Goal: Transaction & Acquisition: Book appointment/travel/reservation

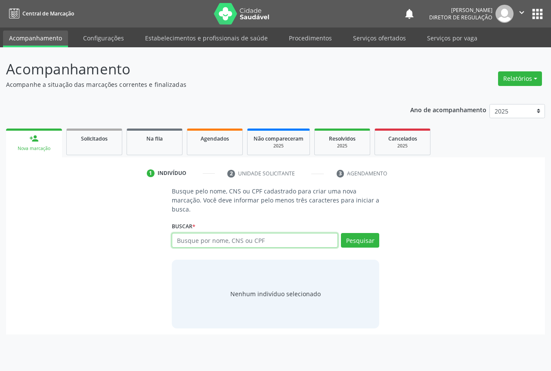
click at [203, 237] on input "text" at bounding box center [255, 240] width 166 height 15
type input "700006369660005"
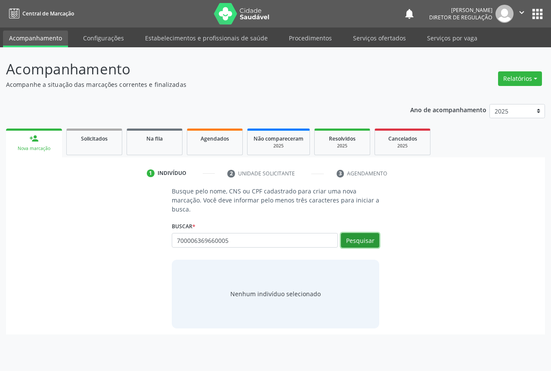
click at [365, 240] on button "Pesquisar" at bounding box center [360, 240] width 38 height 15
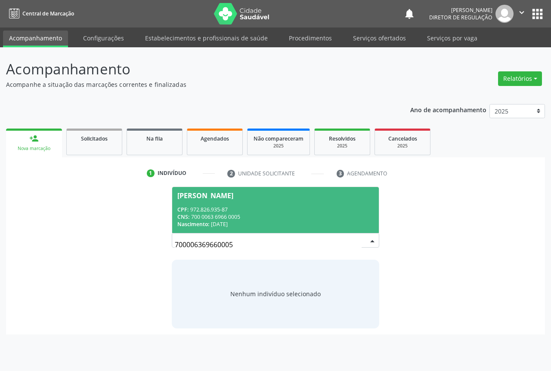
click at [287, 216] on div "CNS: 700 0063 6966 0005" at bounding box center [275, 216] width 196 height 7
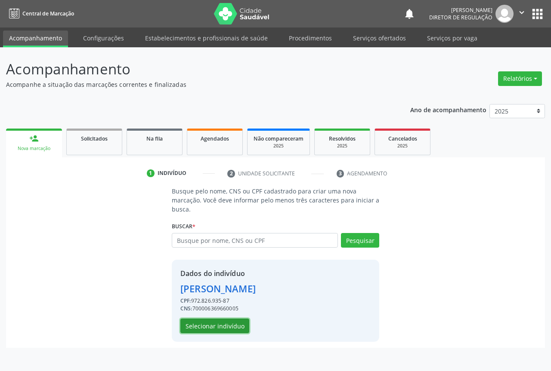
click at [210, 323] on button "Selecionar indivíduo" at bounding box center [214, 326] width 69 height 15
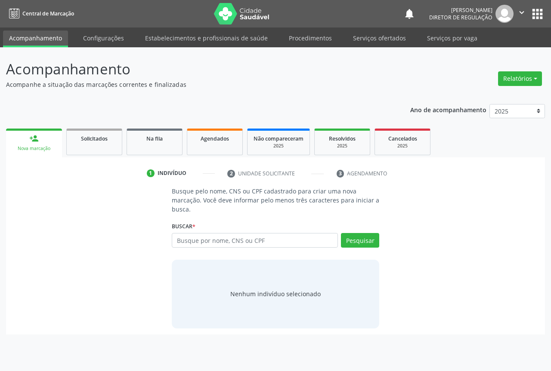
drag, startPoint x: 196, startPoint y: 234, endPoint x: 205, endPoint y: 232, distance: 8.8
click at [198, 234] on input "text" at bounding box center [255, 240] width 166 height 15
click at [196, 244] on input "text" at bounding box center [255, 240] width 166 height 15
type input "706702559173716"
click at [362, 247] on button "Pesquisar" at bounding box center [360, 240] width 38 height 15
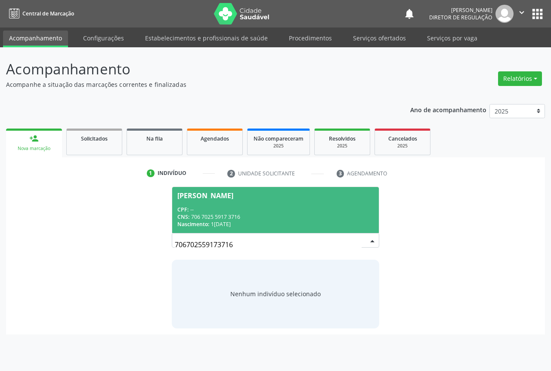
click at [272, 216] on div "CNS: 706 7025 5917 3716" at bounding box center [275, 216] width 196 height 7
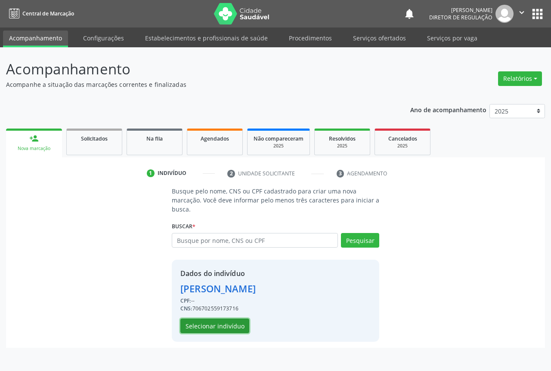
click at [220, 322] on button "Selecionar indivíduo" at bounding box center [214, 326] width 69 height 15
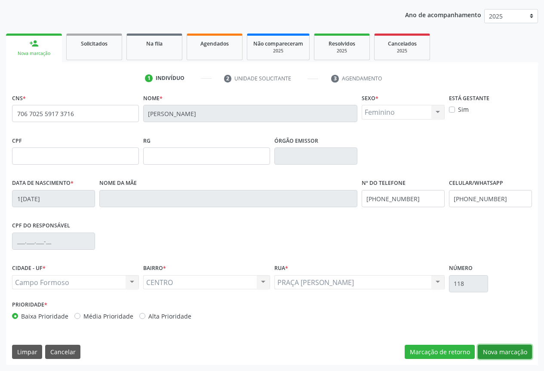
click at [502, 353] on button "Nova marcação" at bounding box center [505, 352] width 54 height 15
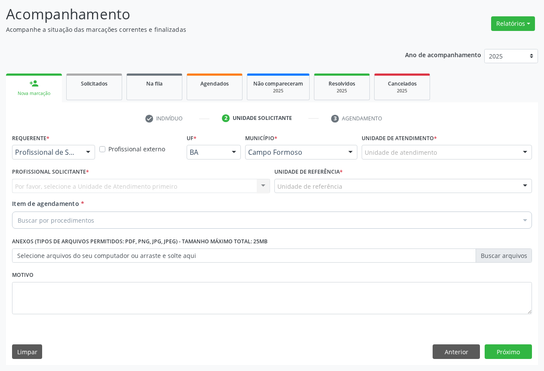
scroll to position [55, 0]
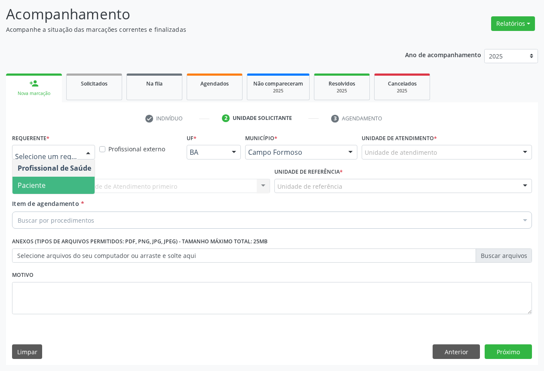
click at [67, 202] on span "Item de agendamento" at bounding box center [45, 204] width 67 height 8
click at [18, 212] on input "Item de agendamento *" at bounding box center [18, 220] width 0 height 17
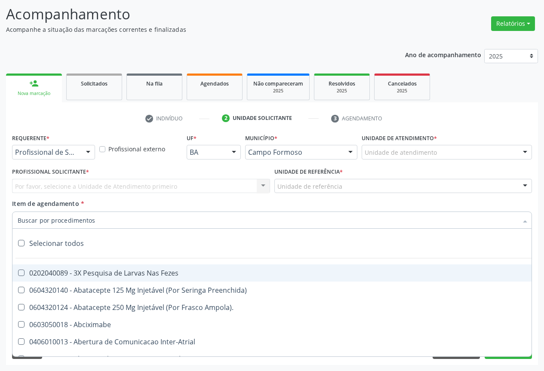
click at [73, 159] on div "Profissional de Saúde Profissional de Saúde Paciente Nenhum resultado encontrad…" at bounding box center [53, 152] width 83 height 15
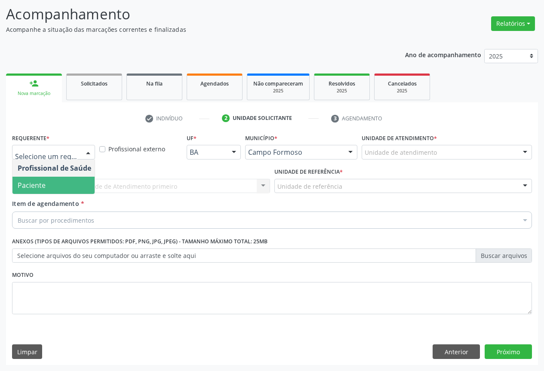
click at [74, 182] on span "Paciente" at bounding box center [54, 185] width 84 height 17
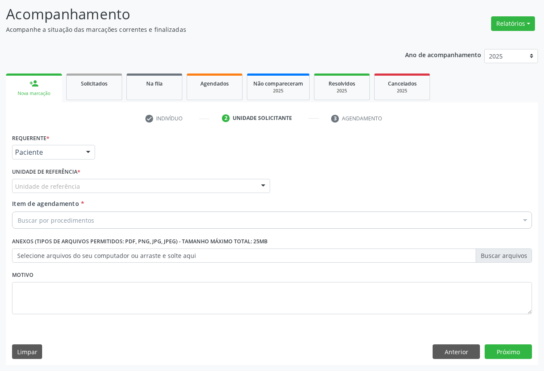
click at [124, 179] on div "Unidade de referência" at bounding box center [141, 186] width 258 height 15
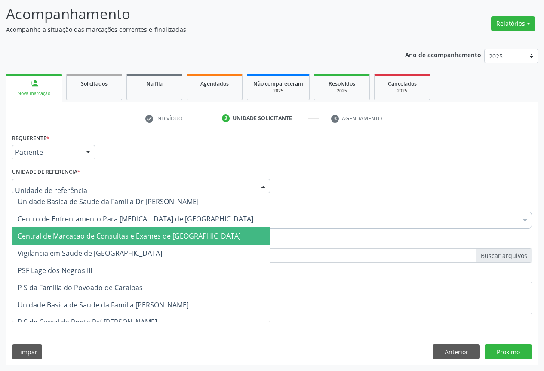
click at [136, 234] on span "Central de Marcacao de Consultas e Exames de [GEOGRAPHIC_DATA]" at bounding box center [129, 236] width 223 height 9
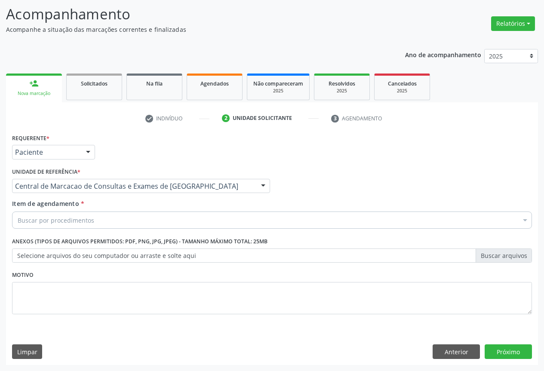
click at [185, 223] on div "Buscar por procedimentos" at bounding box center [272, 220] width 520 height 17
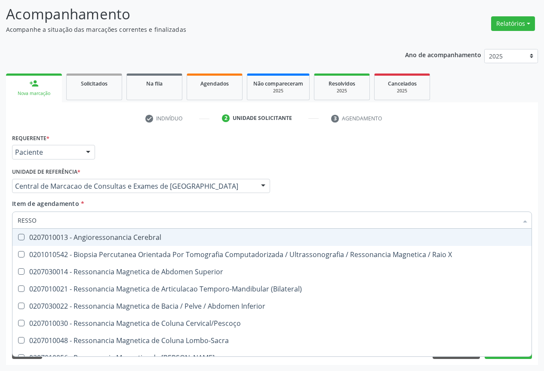
type input "RESSON"
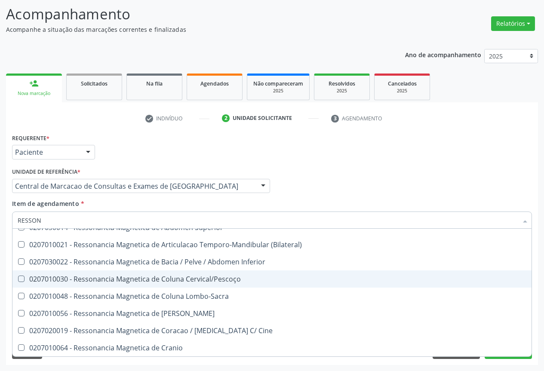
scroll to position [1, 0]
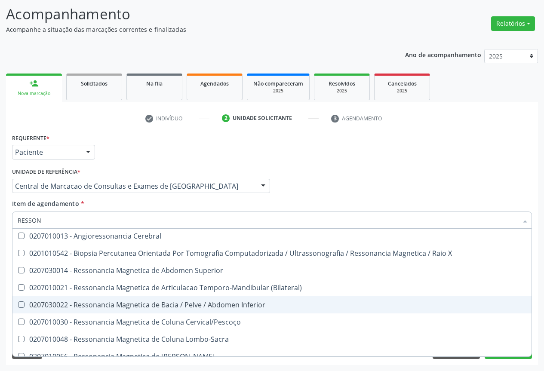
click at [210, 306] on div "0207030022 - Ressonancia Magnetica de Bacia / Pelve / Abdomen Inferior" at bounding box center [272, 305] width 509 height 7
checkbox Inferior "true"
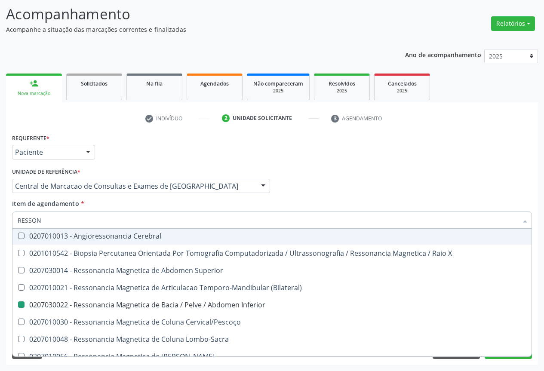
click at [420, 202] on div "Item de agendamento * RESSON Desfazer seleção 0207010013 - Angioressonancia Cer…" at bounding box center [272, 212] width 520 height 27
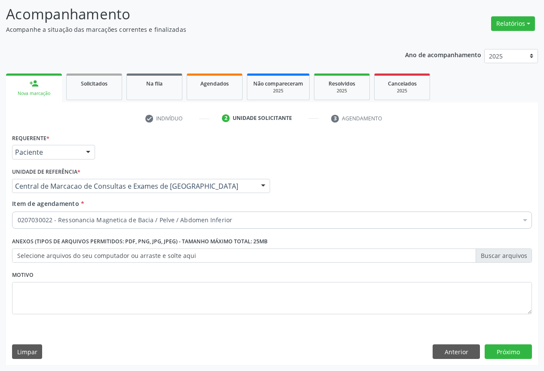
scroll to position [0, 0]
click at [510, 348] on button "Próximo" at bounding box center [508, 352] width 47 height 15
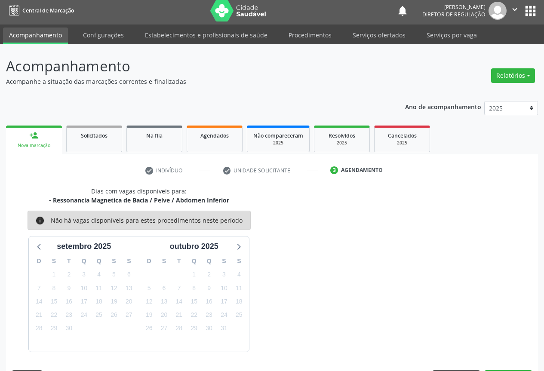
scroll to position [28, 0]
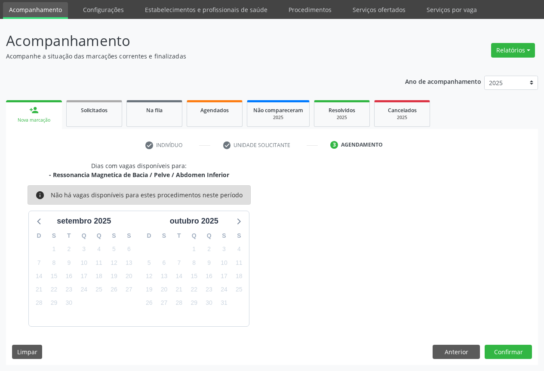
click at [494, 359] on div "Dias com vagas disponíveis para: - Ressonancia Magnetica de Bacia / Pelve / Abd…" at bounding box center [272, 263] width 532 height 204
click at [492, 354] on button "Confirmar" at bounding box center [508, 352] width 47 height 15
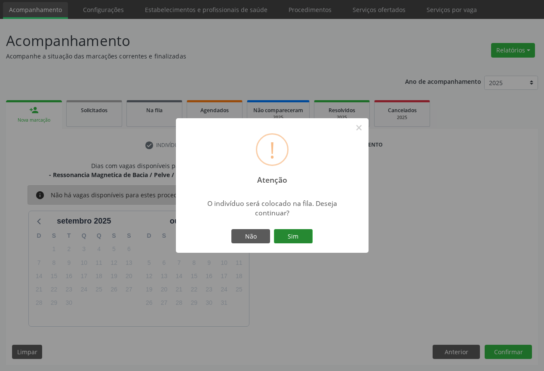
click at [300, 240] on button "Sim" at bounding box center [293, 236] width 39 height 15
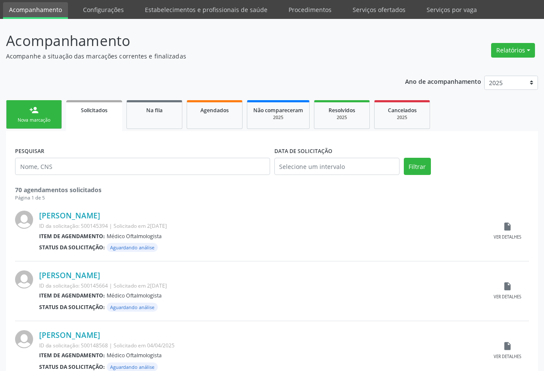
scroll to position [0, 0]
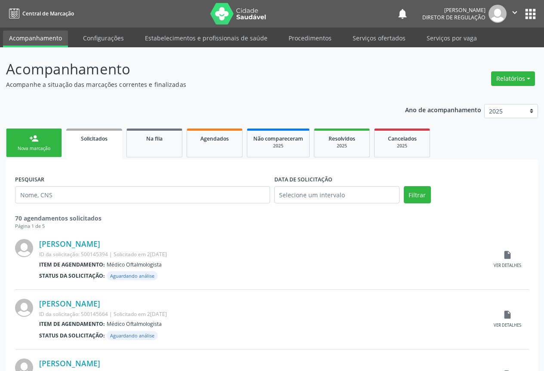
click at [24, 133] on link "person_add Nova marcação" at bounding box center [34, 143] width 56 height 29
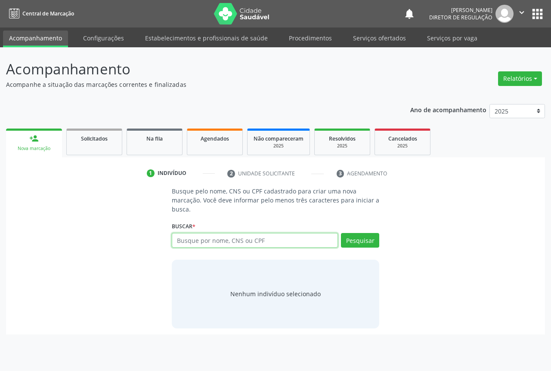
click at [205, 245] on input "text" at bounding box center [255, 240] width 166 height 15
type input "7065307745501173"
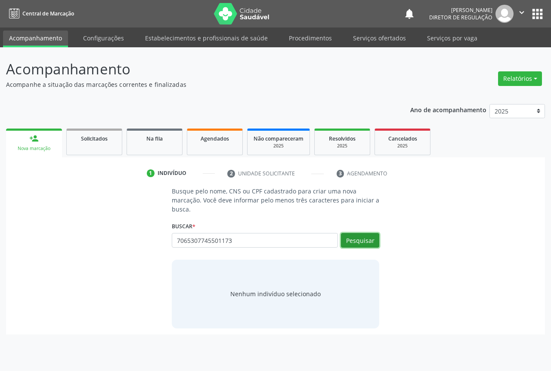
click at [368, 238] on button "Pesquisar" at bounding box center [360, 240] width 38 height 15
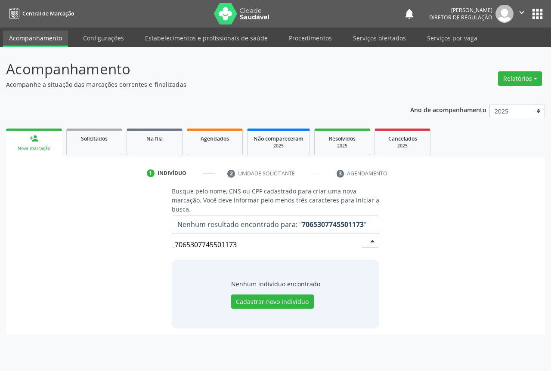
click at [191, 245] on input "7065307745501173" at bounding box center [268, 244] width 187 height 17
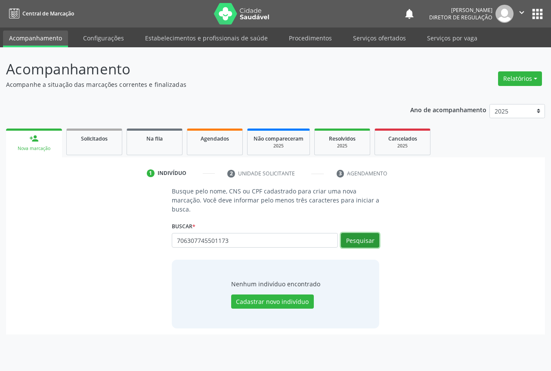
click at [367, 239] on button "Pesquisar" at bounding box center [360, 240] width 38 height 15
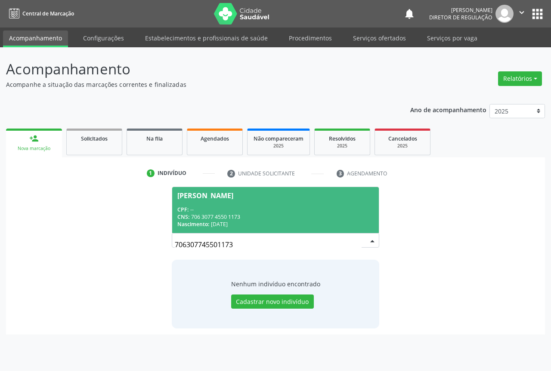
drag, startPoint x: 241, startPoint y: 222, endPoint x: 255, endPoint y: 227, distance: 14.9
click at [243, 220] on div "CPF: -- CNS: 706 3077 4550 1173 Nascimento: 04/04/1977" at bounding box center [275, 217] width 196 height 22
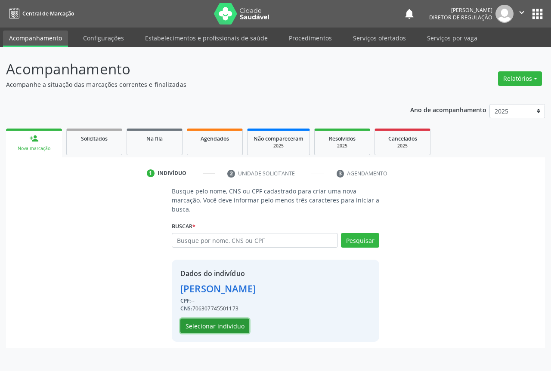
click at [213, 323] on button "Selecionar indivíduo" at bounding box center [214, 326] width 69 height 15
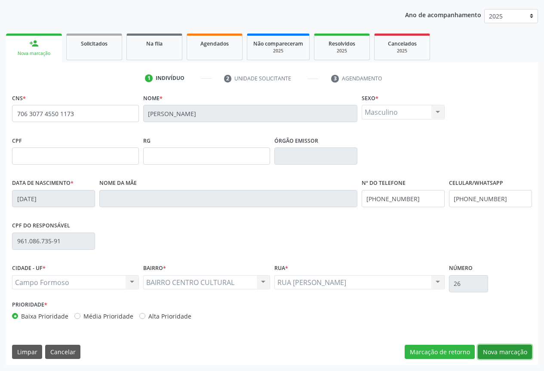
click at [496, 355] on button "Nova marcação" at bounding box center [505, 352] width 54 height 15
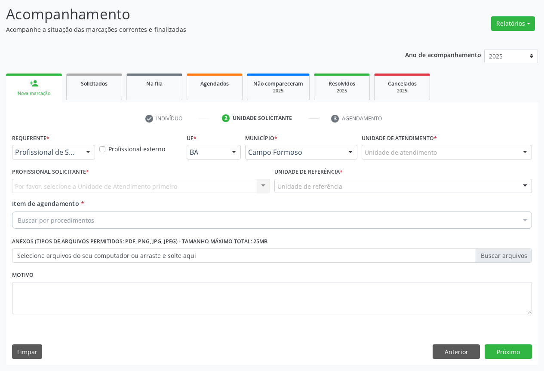
scroll to position [55, 0]
click at [72, 148] on div at bounding box center [53, 152] width 83 height 15
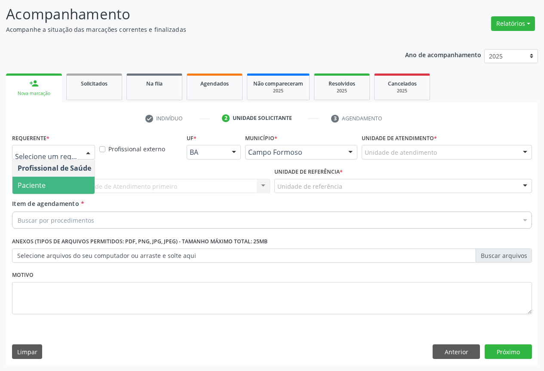
click at [69, 185] on span "Paciente" at bounding box center [54, 185] width 84 height 17
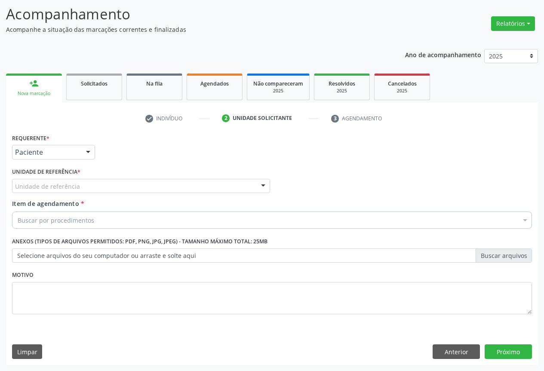
click at [142, 188] on div "Unidade de referência" at bounding box center [141, 186] width 258 height 15
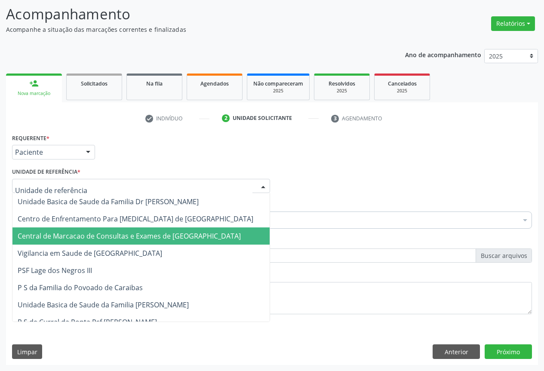
click at [169, 240] on span "Central de Marcacao de Consultas e Exames de [GEOGRAPHIC_DATA]" at bounding box center [129, 236] width 223 height 9
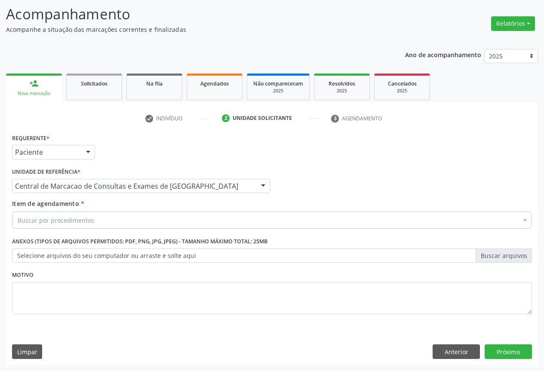
click at [212, 216] on div "Buscar por procedimentos" at bounding box center [272, 220] width 520 height 17
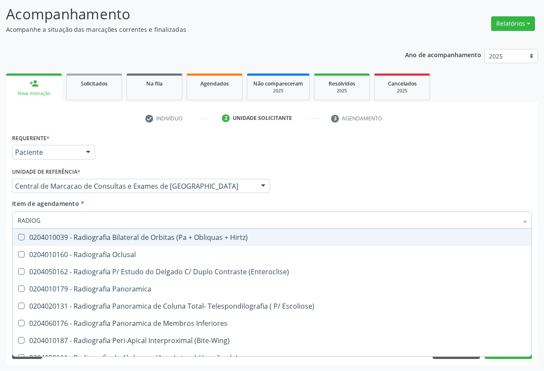
type input "RADIOGR"
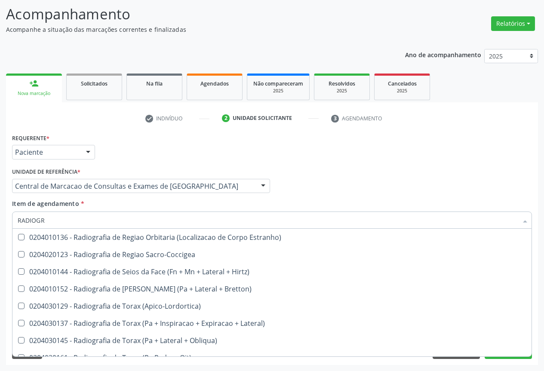
scroll to position [1094, 0]
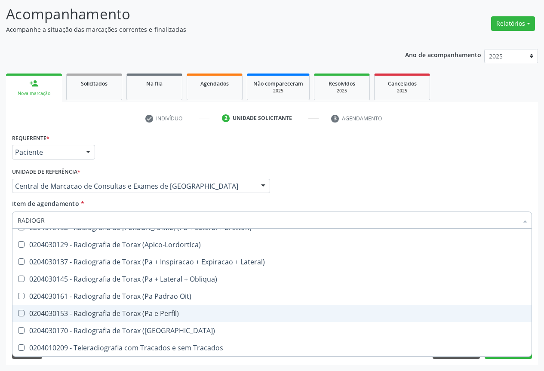
click at [171, 309] on span "0204030153 - Radiografia de Torax (Pa e Perfil)" at bounding box center [271, 313] width 519 height 17
checkbox Perfil\) "true"
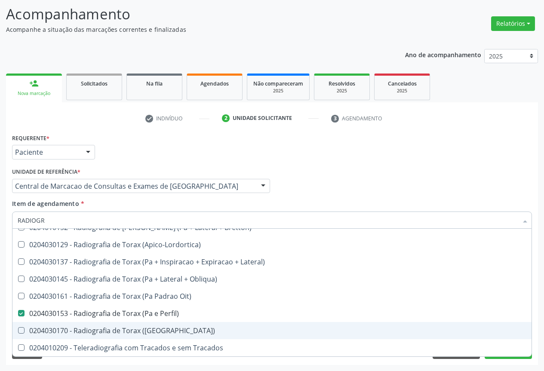
drag, startPoint x: 172, startPoint y: 328, endPoint x: 180, endPoint y: 322, distance: 10.4
click at [173, 328] on div "0204030170 - Radiografia de Torax (Pa)" at bounding box center [272, 331] width 509 height 7
checkbox \(Pa\) "true"
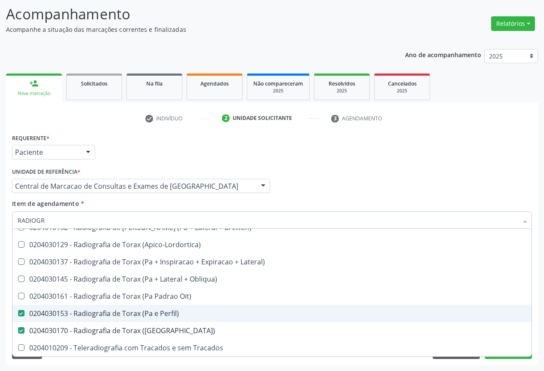
click at [180, 322] on span "0204030153 - Radiografia de Torax (Pa e Perfil)" at bounding box center [271, 313] width 519 height 17
checkbox Perfil\) "false"
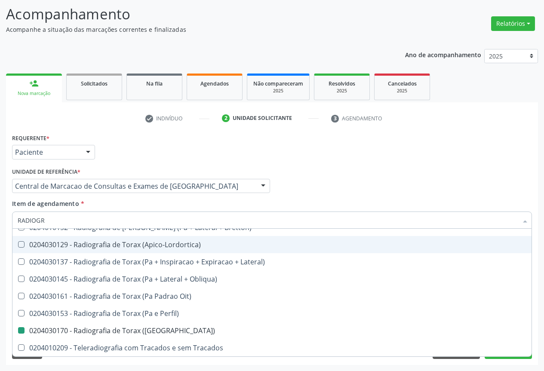
click at [513, 155] on div "Requerente * Paciente Profissional de Saúde Paciente Nenhum resultado encontrad…" at bounding box center [272, 149] width 525 height 34
checkbox Oclusal "true"
checkbox \(Pa\) "false"
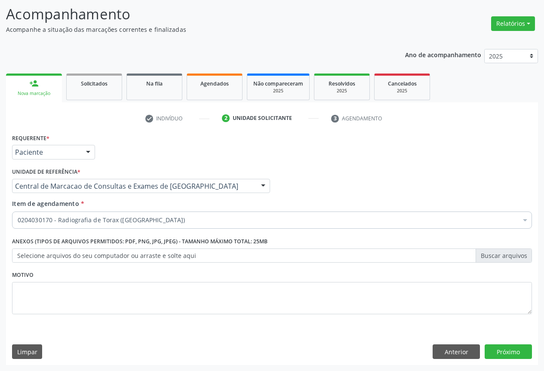
scroll to position [0, 0]
click at [499, 352] on button "Próximo" at bounding box center [508, 352] width 47 height 15
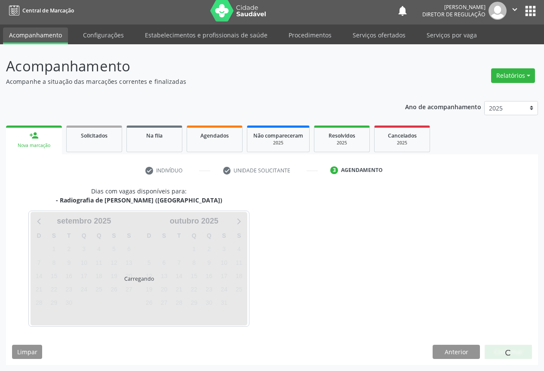
scroll to position [3, 0]
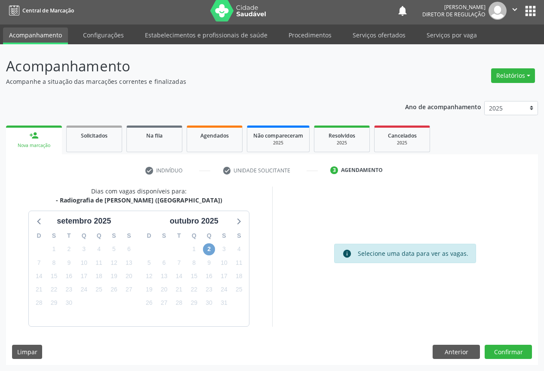
click at [205, 249] on span "2" at bounding box center [209, 250] width 12 height 12
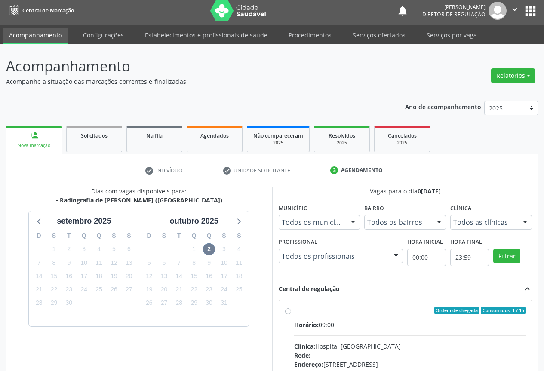
click at [291, 315] on input "Ordem de chegada Consumidos: 1 / 15 Horário: 09:00 Clínica: Hospital Sao Franci…" at bounding box center [288, 311] width 6 height 8
radio input "true"
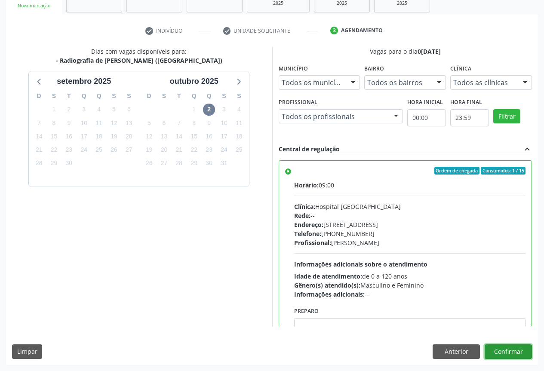
click at [503, 356] on button "Confirmar" at bounding box center [508, 352] width 47 height 15
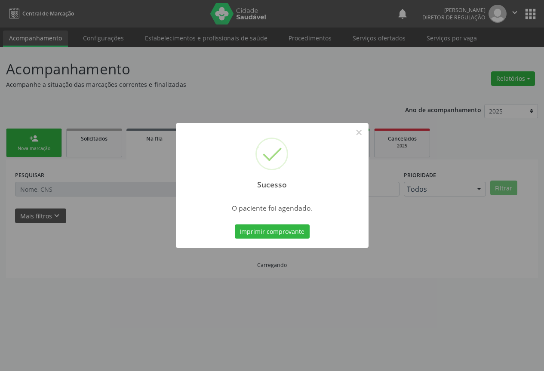
scroll to position [0, 0]
click at [238, 225] on button "Imprimir comprovante" at bounding box center [275, 232] width 75 height 15
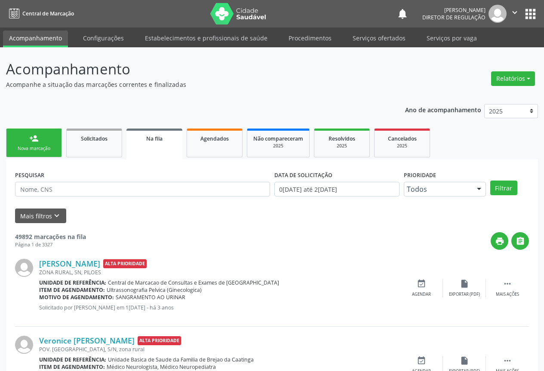
click at [508, 9] on button "" at bounding box center [515, 14] width 16 height 18
click at [488, 57] on link "Sair" at bounding box center [493, 52] width 59 height 12
